Goal: Check status

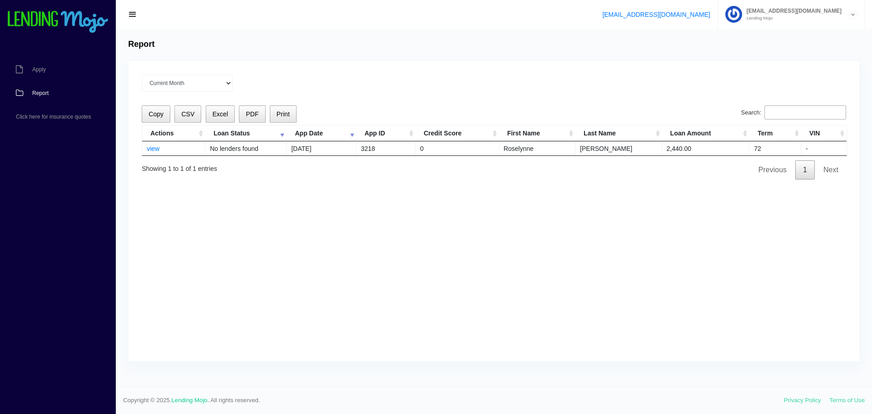
click at [783, 113] on input "Search:" at bounding box center [805, 112] width 82 height 15
drag, startPoint x: 820, startPoint y: 109, endPoint x: 786, endPoint y: 105, distance: 33.8
click at [815, 108] on input "Search:" at bounding box center [805, 112] width 82 height 15
click at [802, 112] on input "Search:" at bounding box center [805, 112] width 82 height 15
paste input "[PERSON_NAME]"
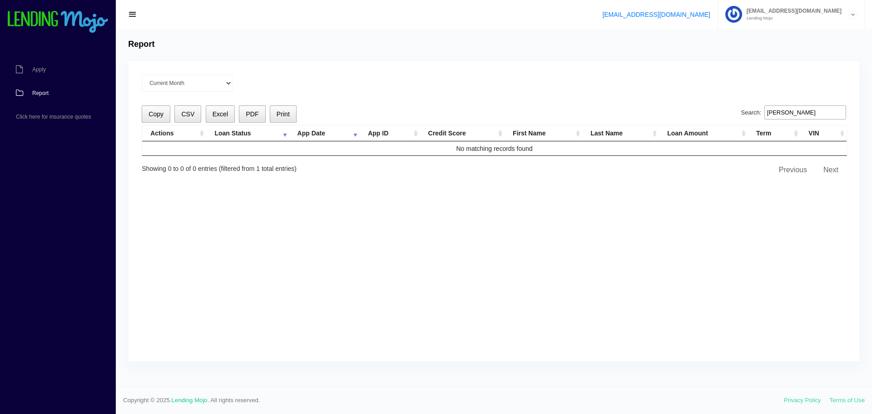
click at [775, 117] on input "[PERSON_NAME]" at bounding box center [805, 112] width 82 height 15
paste input "[PERSON_NAME]"
type input "[PERSON_NAME]"
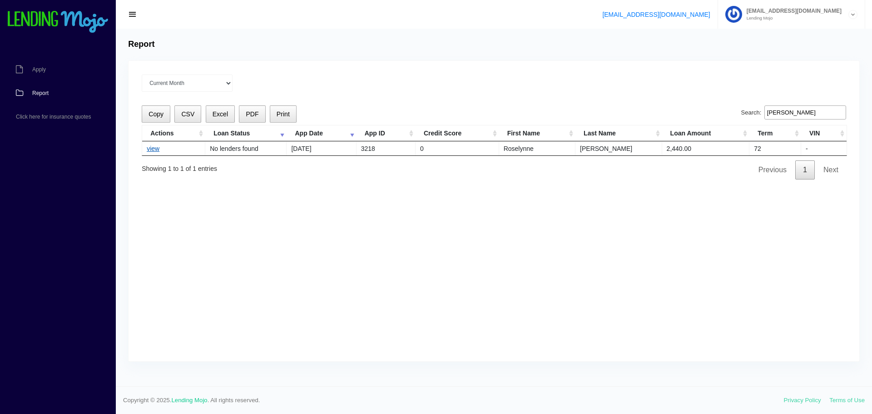
click at [155, 149] on link "view" at bounding box center [153, 148] width 13 height 7
click at [514, 181] on div "Current Month Aug 2025 Jul 2025 Jun 2025 May 2025 Apr 2025 All time Loading Cop…" at bounding box center [494, 211] width 731 height 300
drag, startPoint x: 211, startPoint y: 149, endPoint x: 281, endPoint y: 155, distance: 69.7
click at [281, 155] on td "No lenders found" at bounding box center [245, 148] width 81 height 14
copy td "No lenders found"
